Goal: Transaction & Acquisition: Purchase product/service

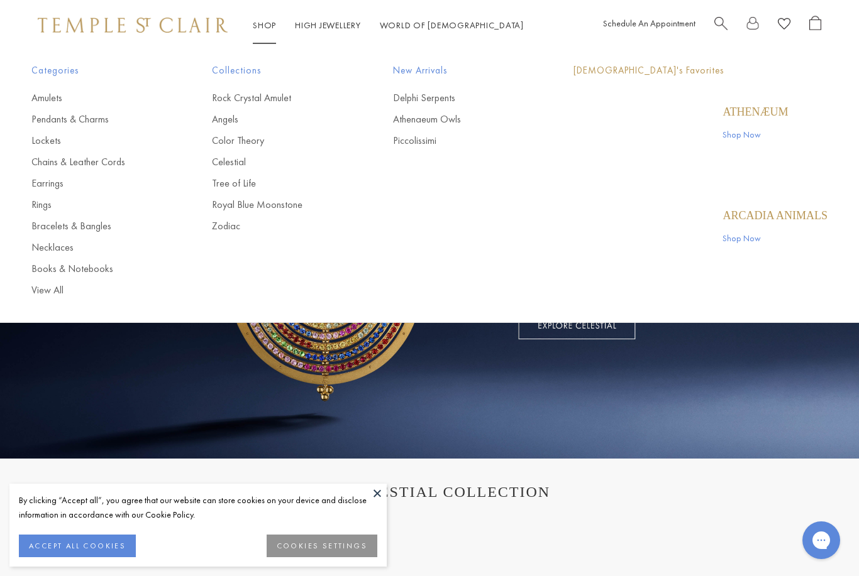
click at [263, 31] on link "Shop Shop" at bounding box center [264, 24] width 23 height 11
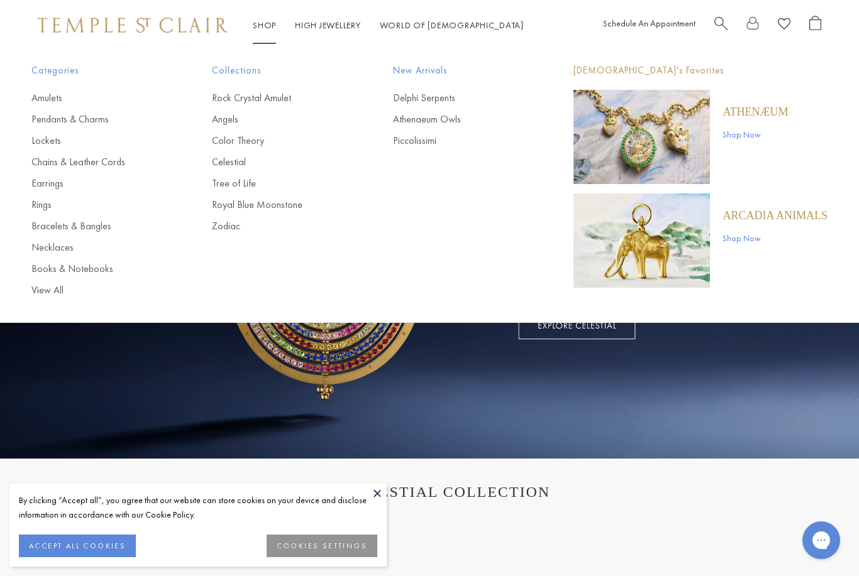
click at [46, 206] on link "Rings" at bounding box center [96, 205] width 130 height 14
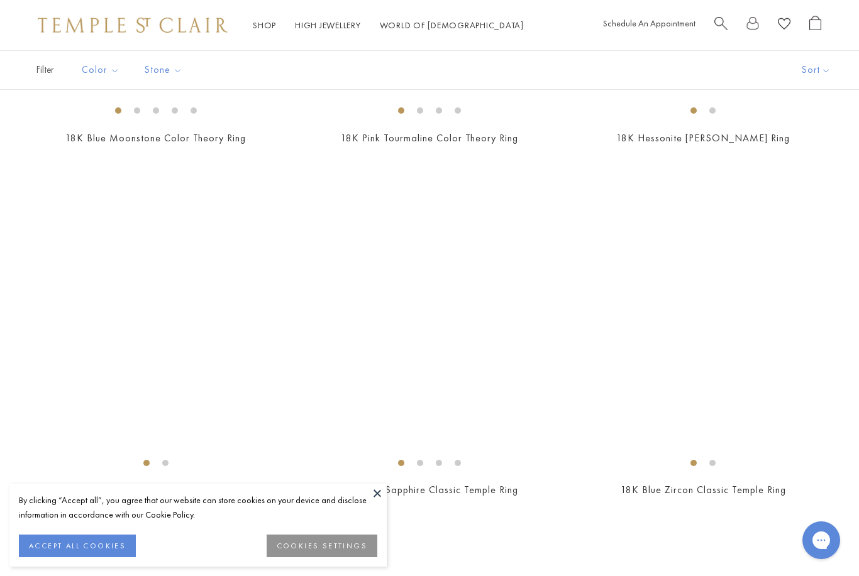
scroll to position [4759, 0]
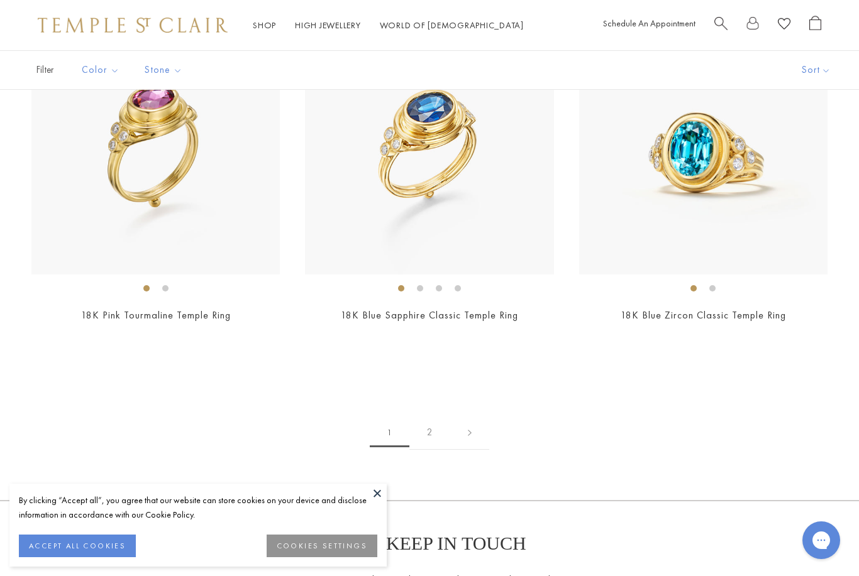
click at [432, 422] on link "2" at bounding box center [429, 432] width 41 height 35
